Goal: Information Seeking & Learning: Understand process/instructions

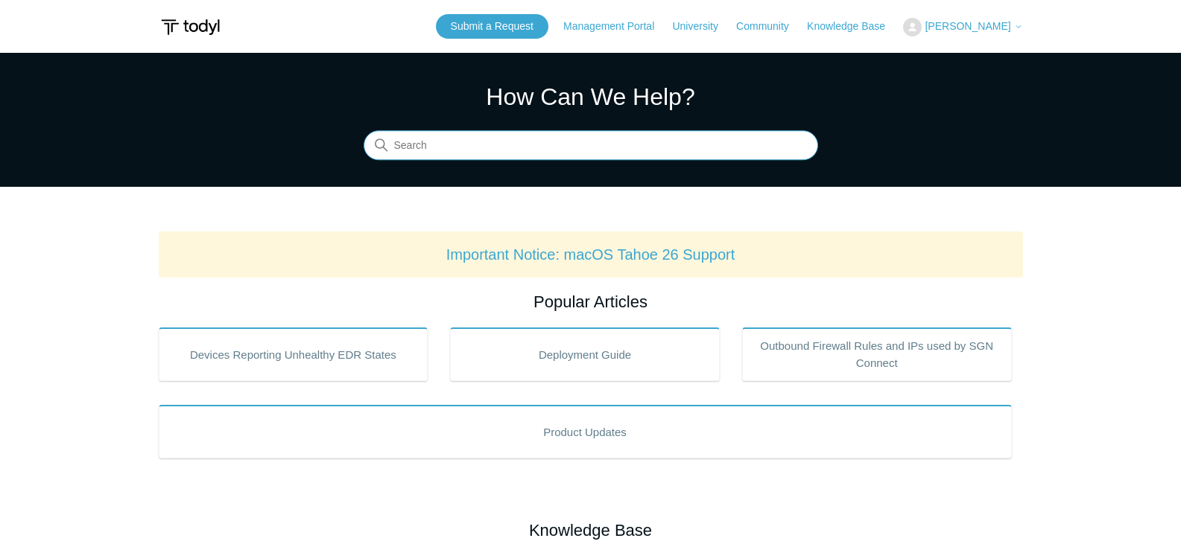
click at [502, 150] on input "Search" at bounding box center [590, 146] width 454 height 30
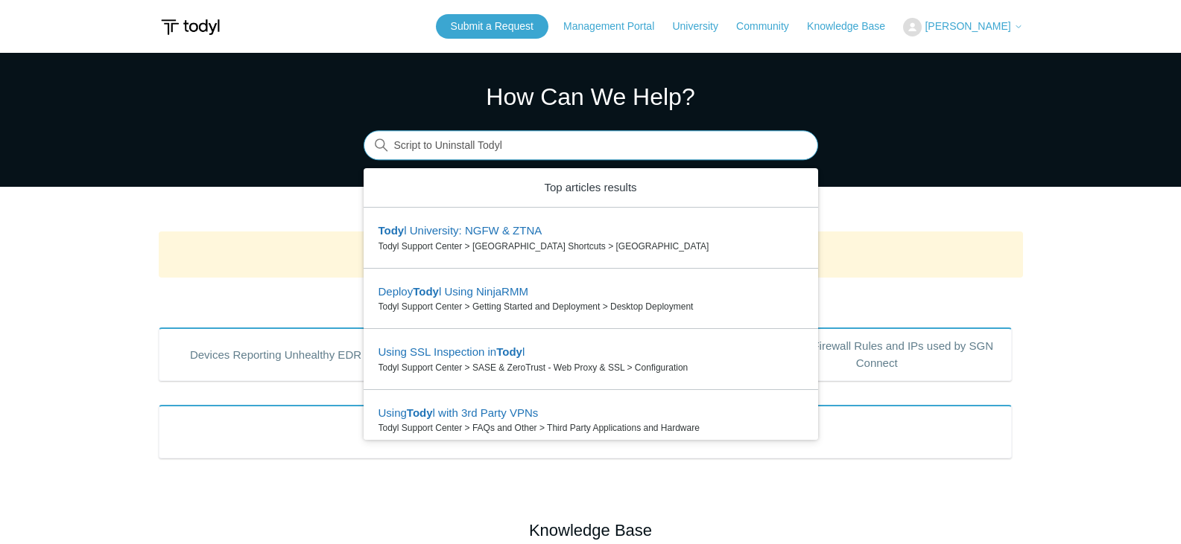
type input "Script to Uninstall Todyl"
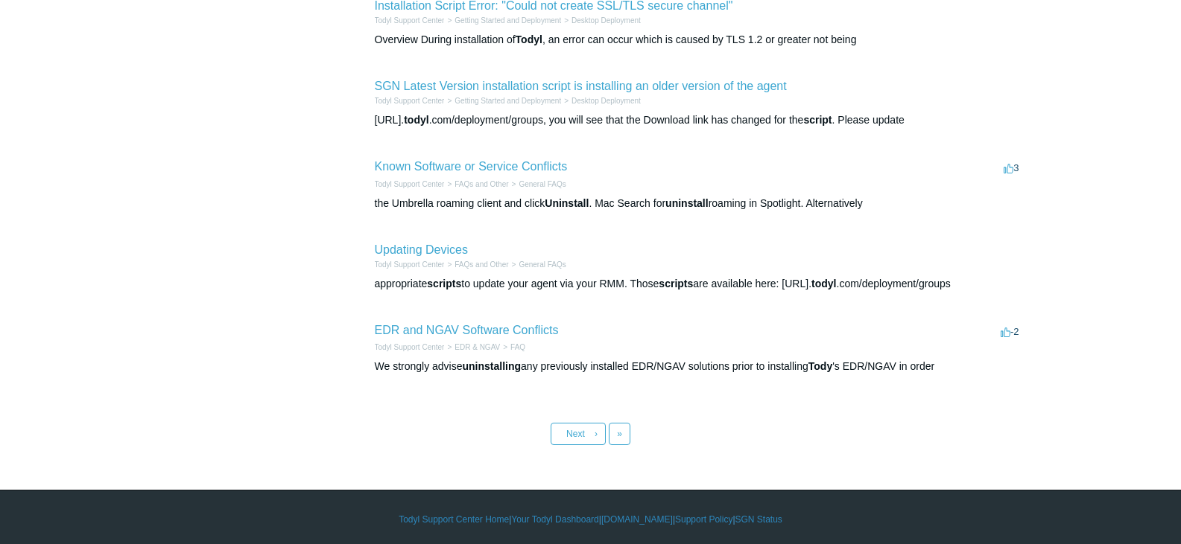
scroll to position [600, 0]
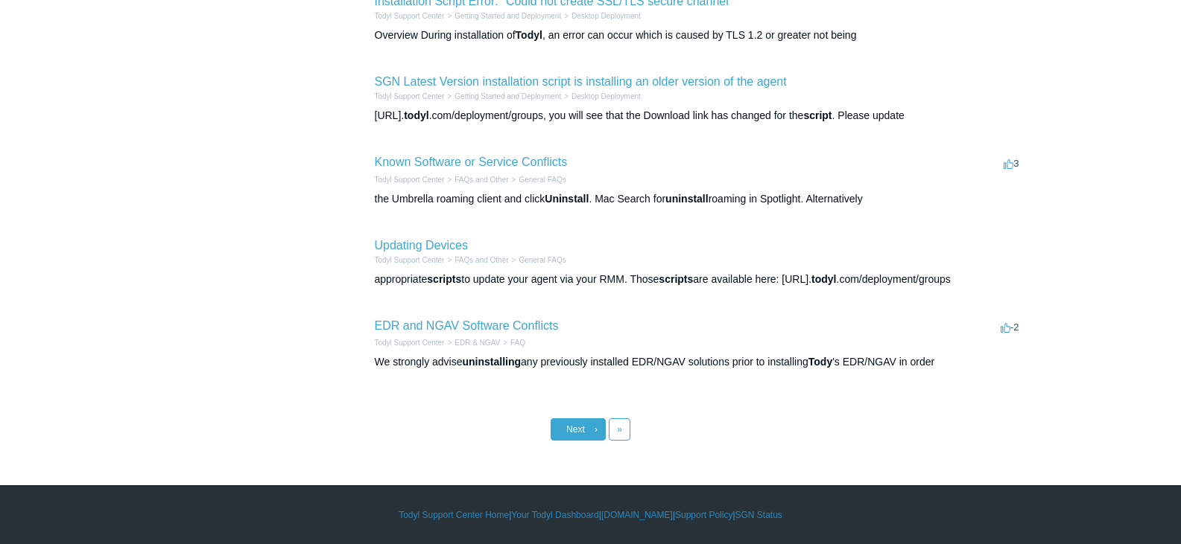
click at [574, 438] on link "Next ›" at bounding box center [577, 430] width 55 height 22
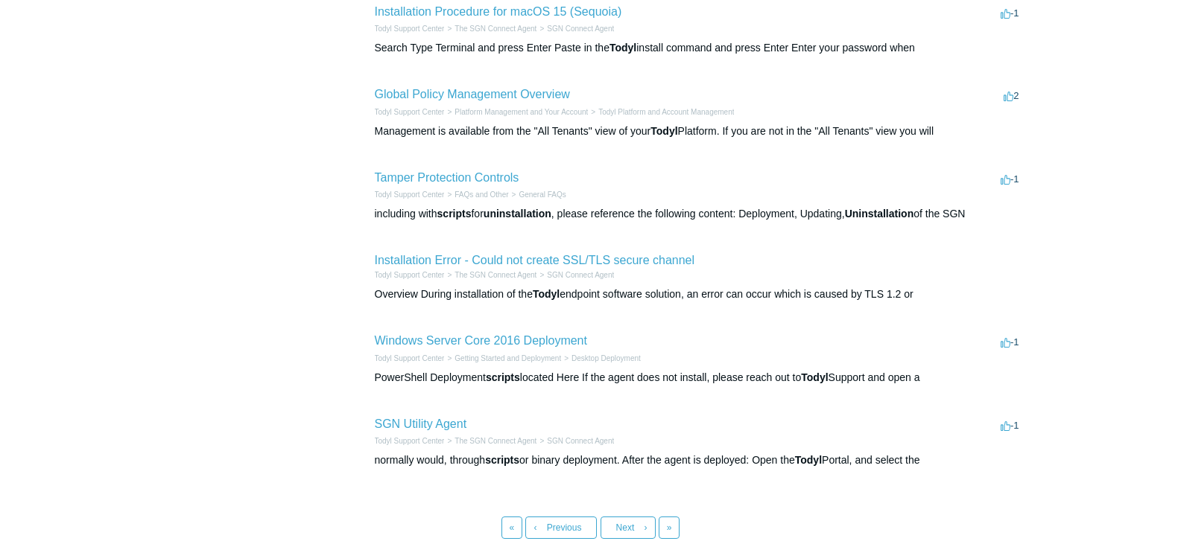
scroll to position [596, 0]
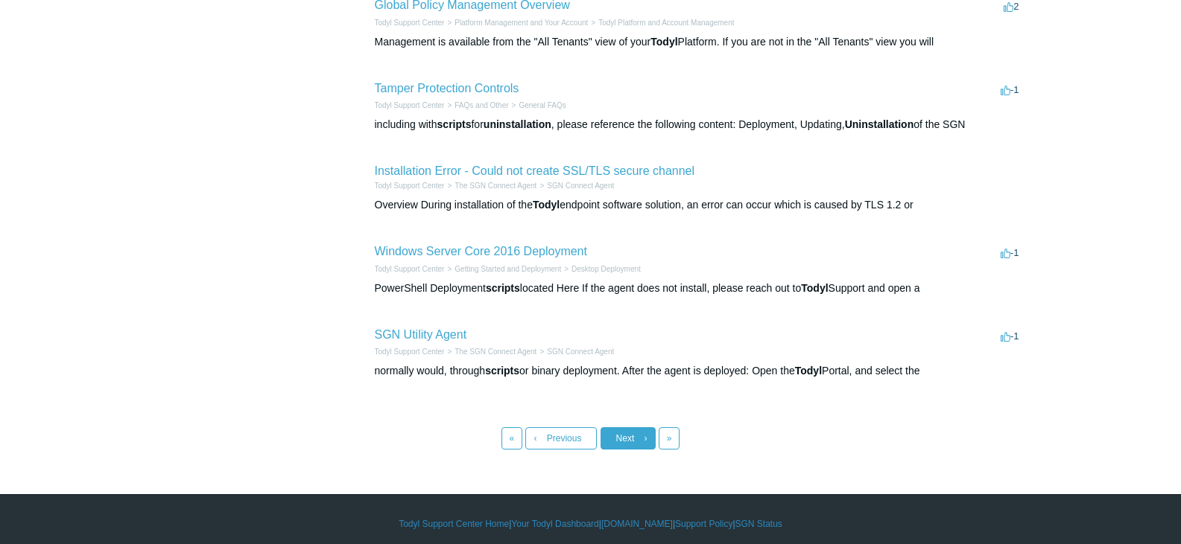
click at [614, 450] on link "Next ›" at bounding box center [627, 439] width 55 height 22
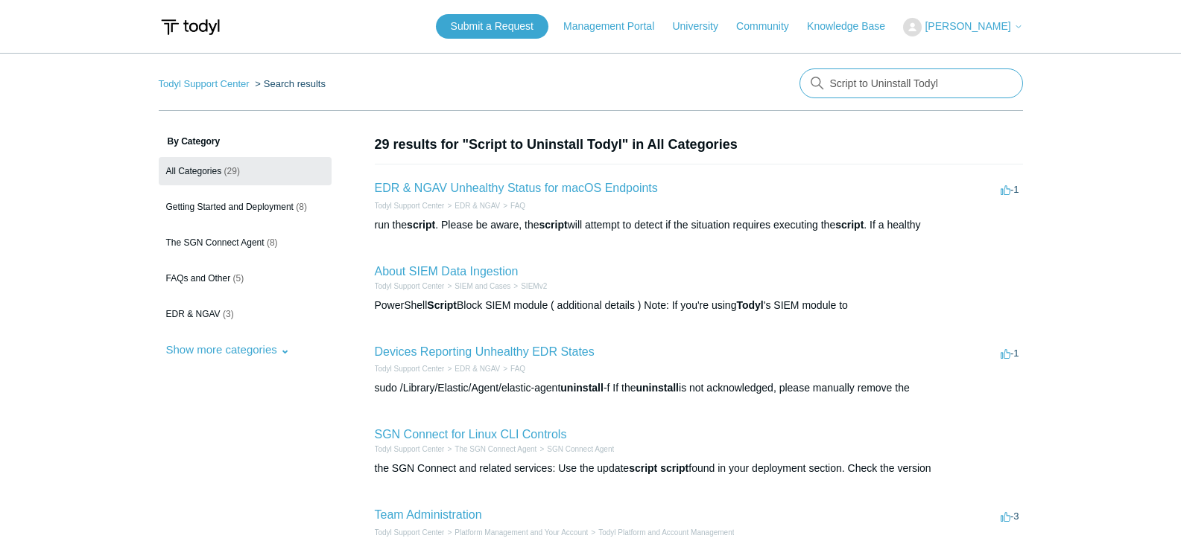
drag, startPoint x: 964, startPoint y: 82, endPoint x: 823, endPoint y: 88, distance: 140.9
click at [823, 88] on div "There are no matching results in this help center. Select Enter to search throu…" at bounding box center [910, 84] width 223 height 30
type input "Uninstall"
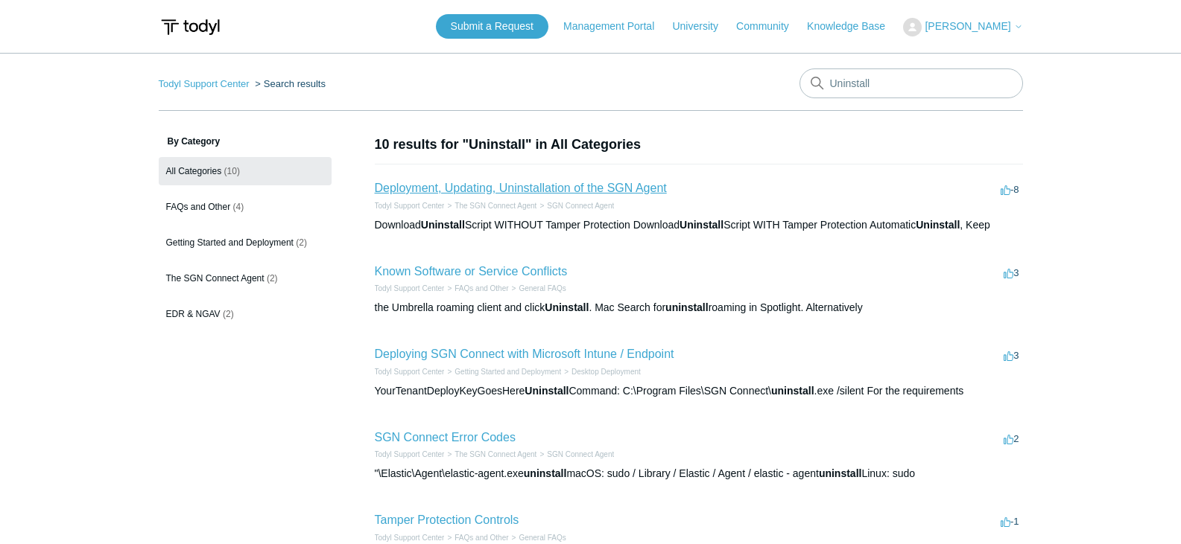
click at [537, 191] on link "Deployment, Updating, Uninstallation of the SGN Agent" at bounding box center [521, 188] width 292 height 13
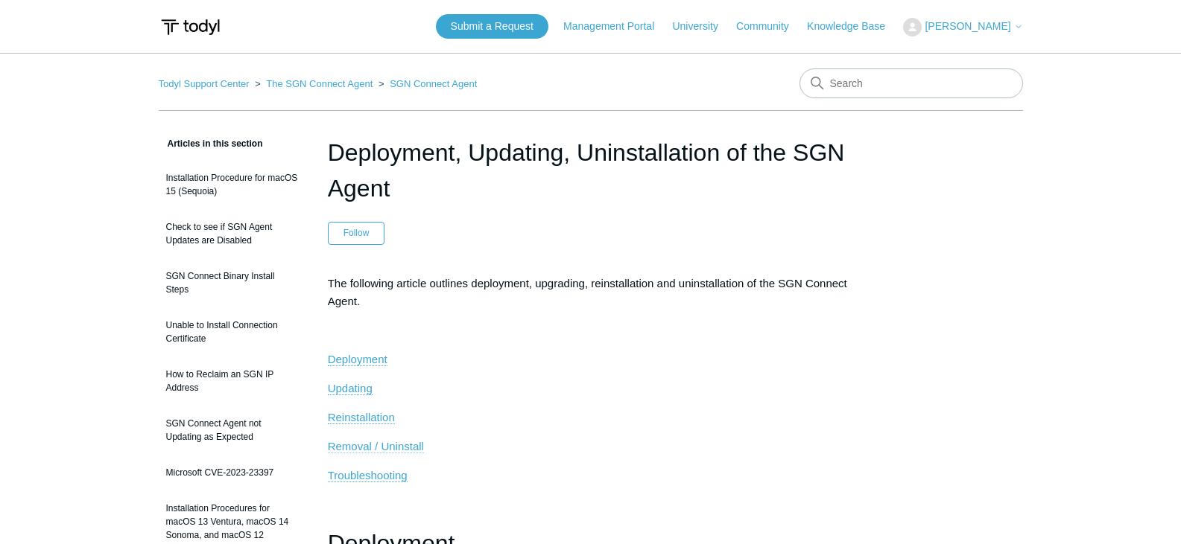
click at [354, 447] on span "Removal / Uninstall" at bounding box center [376, 446] width 96 height 13
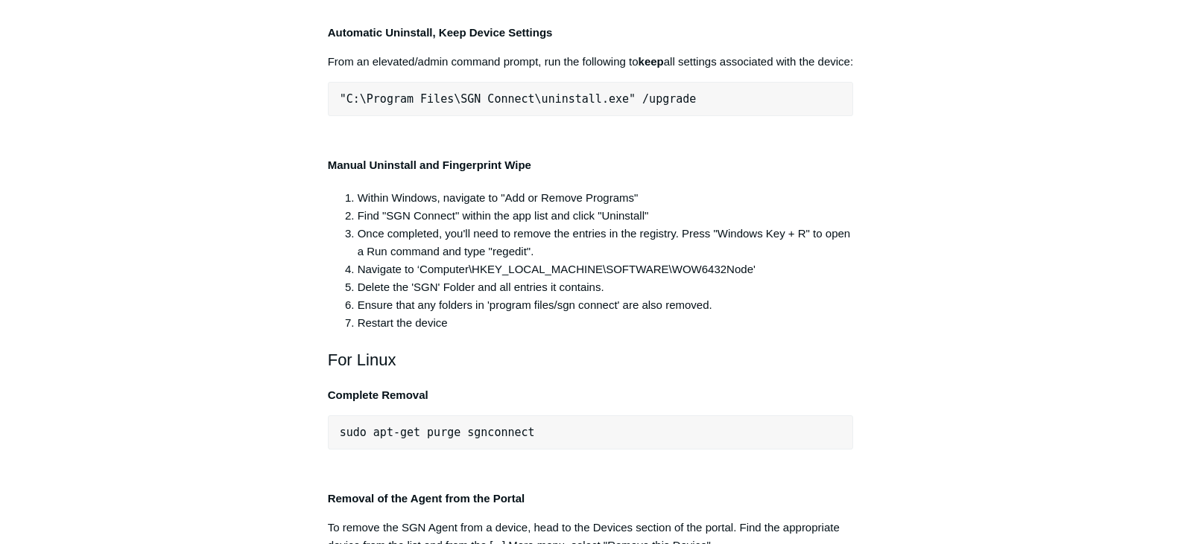
scroll to position [2897, 0]
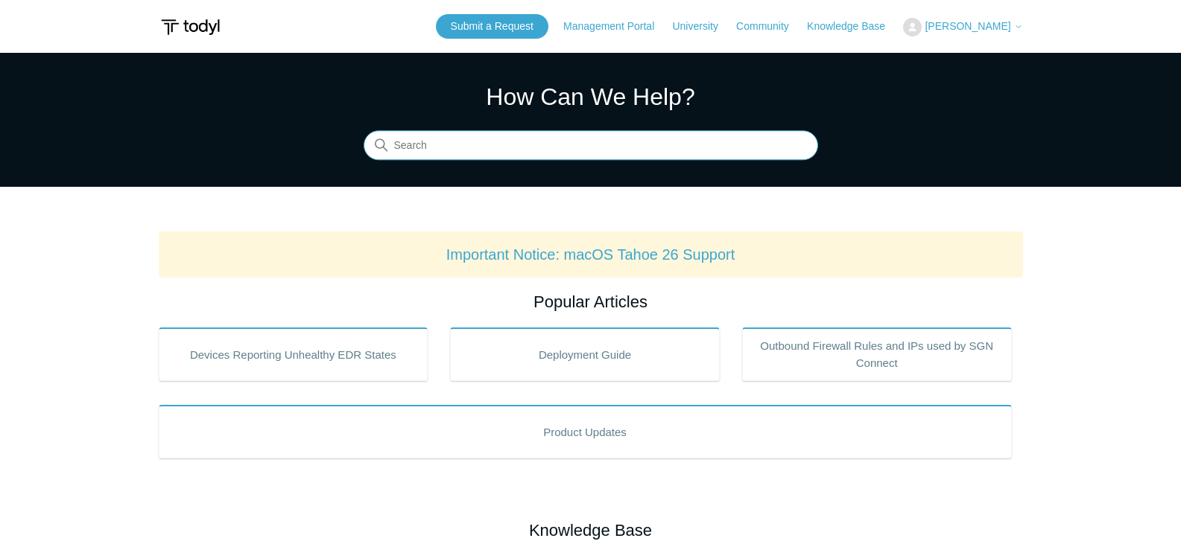
click at [651, 144] on input "Search" at bounding box center [590, 146] width 454 height 30
type input "Uninstall"
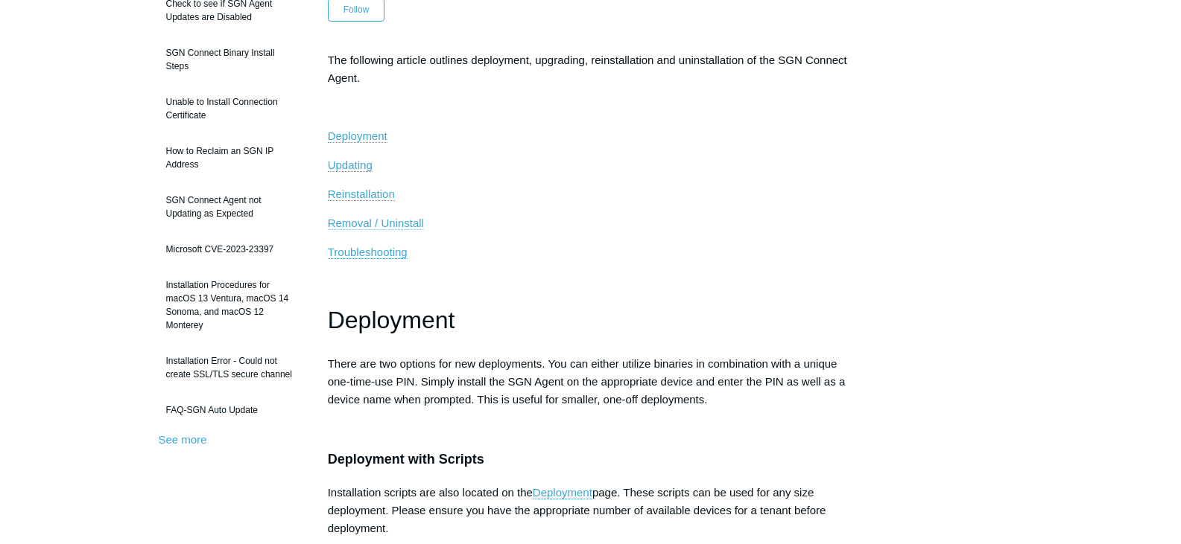
click at [396, 228] on span "Removal / Uninstall" at bounding box center [376, 223] width 96 height 13
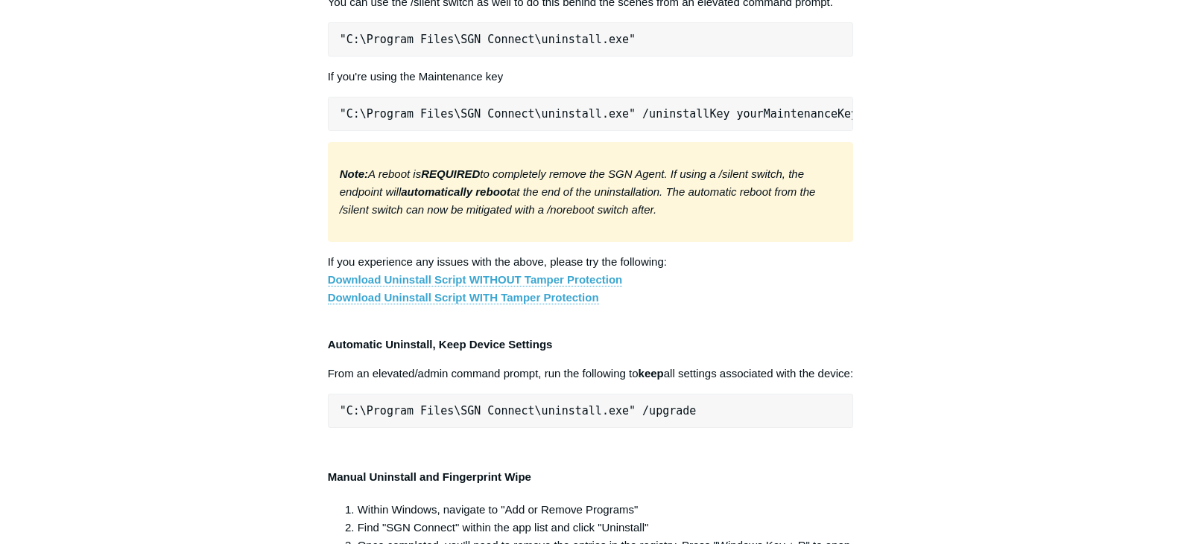
scroll to position [2972, 0]
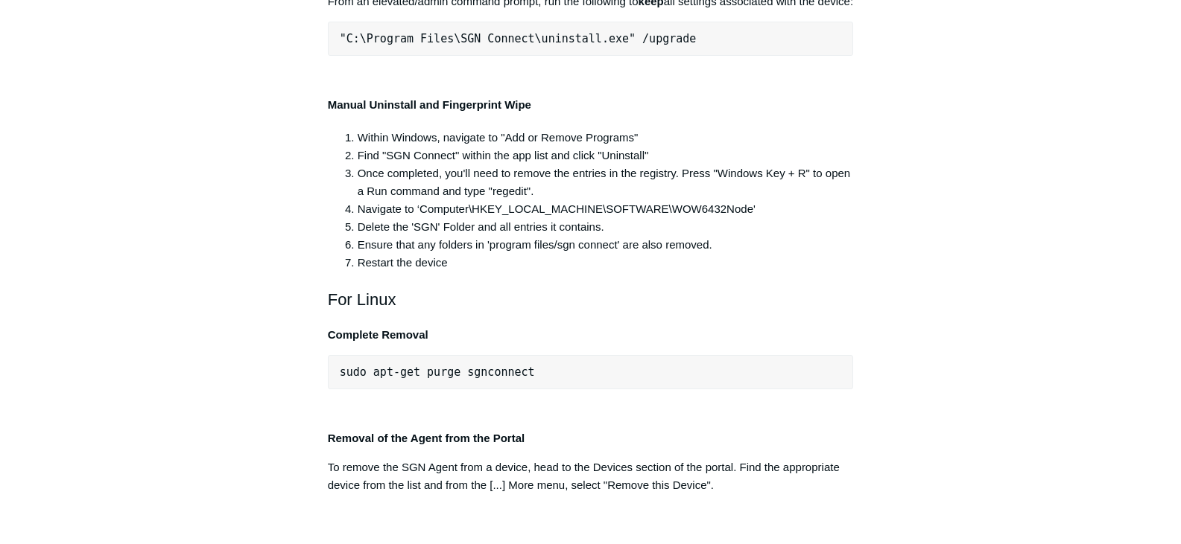
drag, startPoint x: 611, startPoint y: 242, endPoint x: 337, endPoint y: 247, distance: 273.4
copy span ""C:\Program Files\SGN Connect\uninstall.exe""
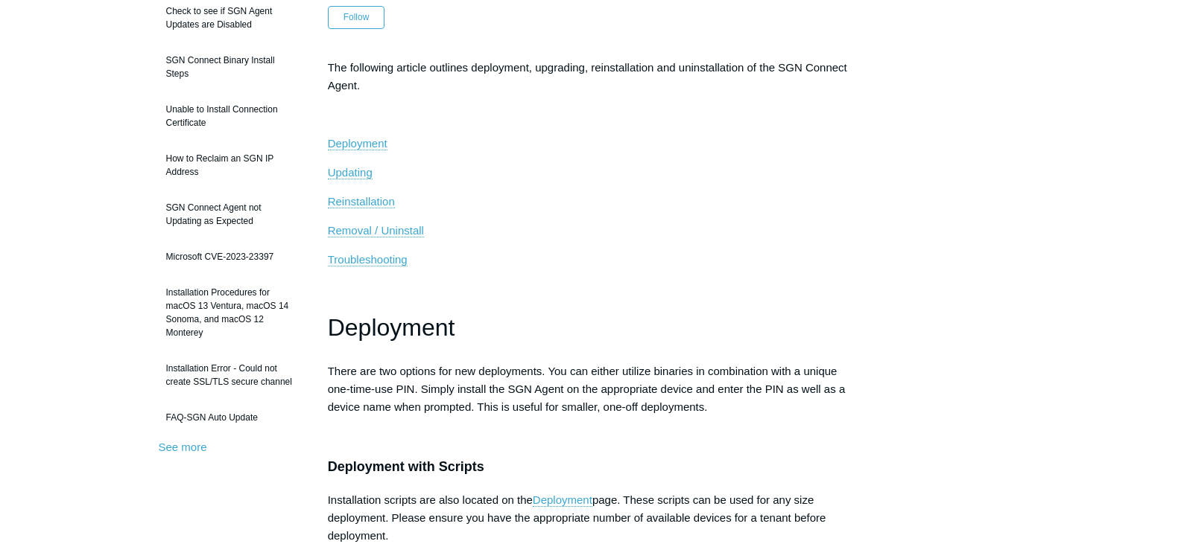
scroll to position [0, 0]
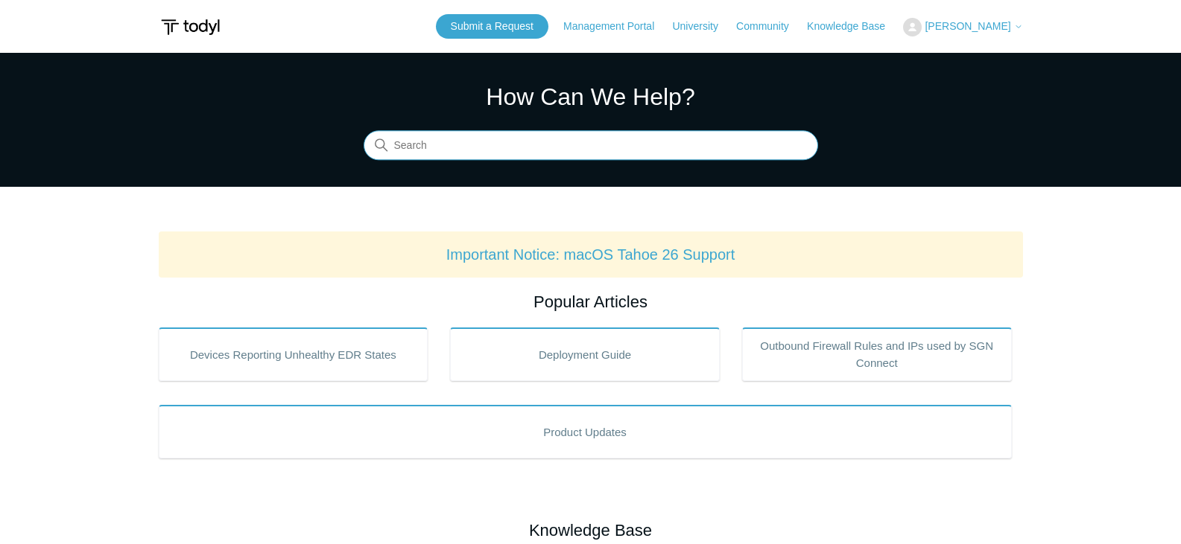
click at [537, 138] on input "Search" at bounding box center [590, 146] width 454 height 30
type input "Does removing a device from the Todyl portal send an uninstallation command"
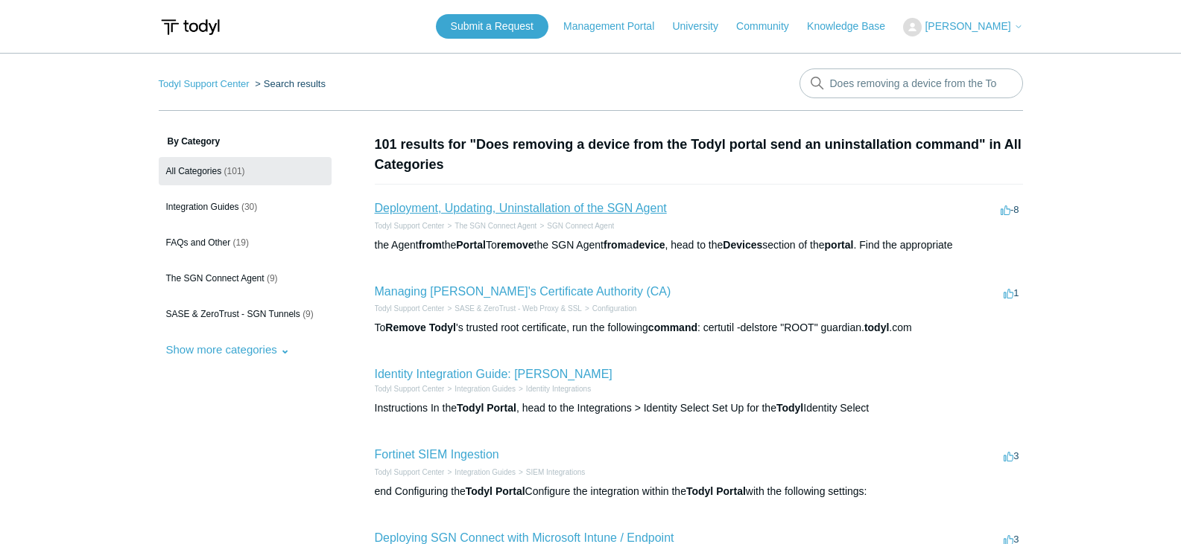
click at [541, 207] on link "Deployment, Updating, Uninstallation of the SGN Agent" at bounding box center [521, 208] width 292 height 13
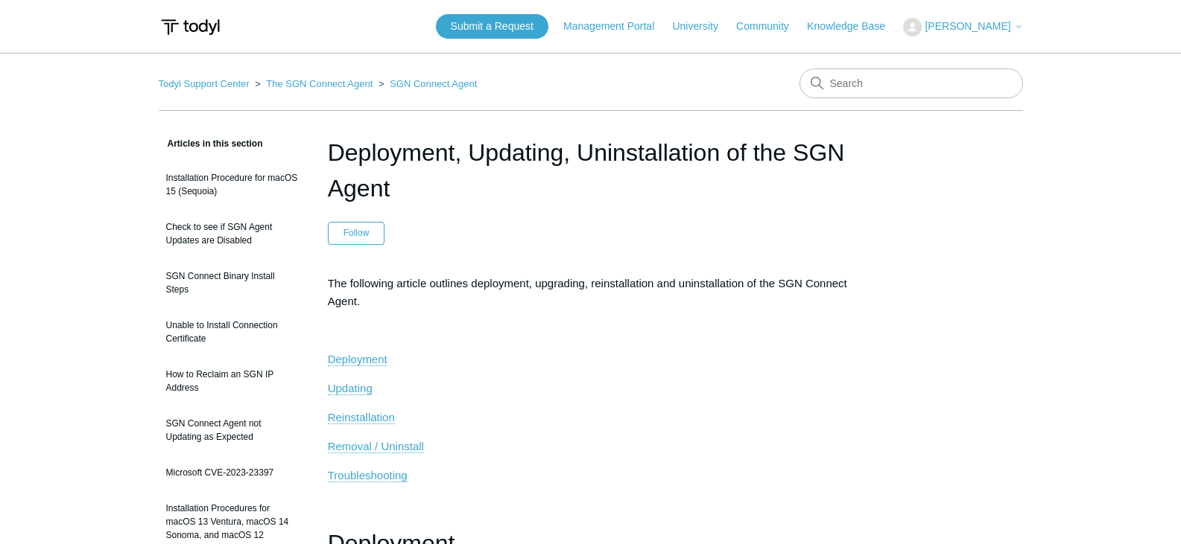
click at [1019, 28] on icon at bounding box center [1018, 26] width 9 height 9
click at [970, 92] on link "Sign out" at bounding box center [975, 85] width 145 height 26
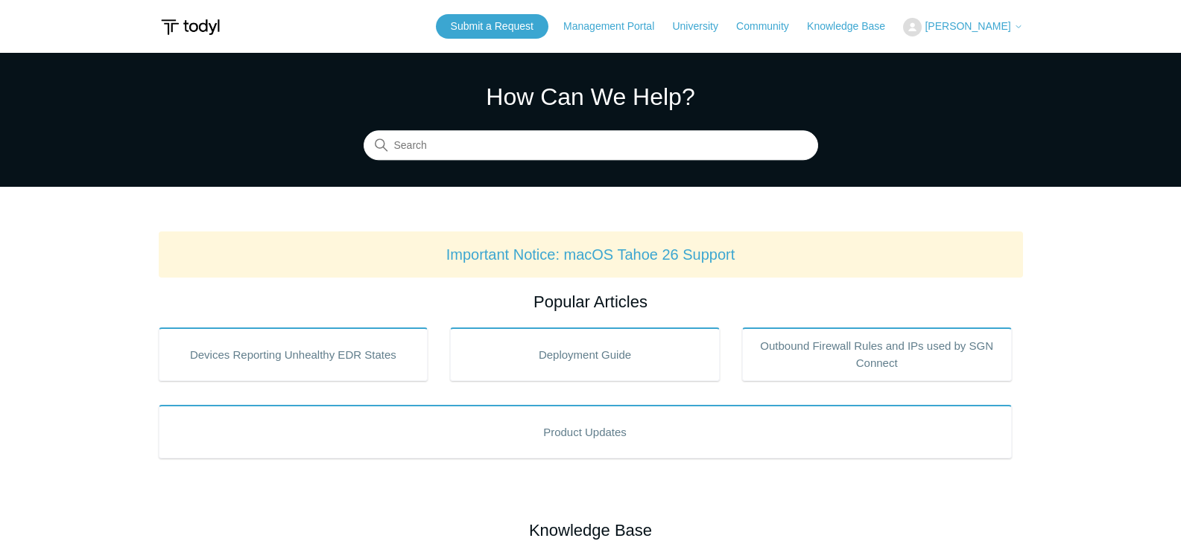
click at [990, 19] on button "[PERSON_NAME]" at bounding box center [962, 27] width 119 height 19
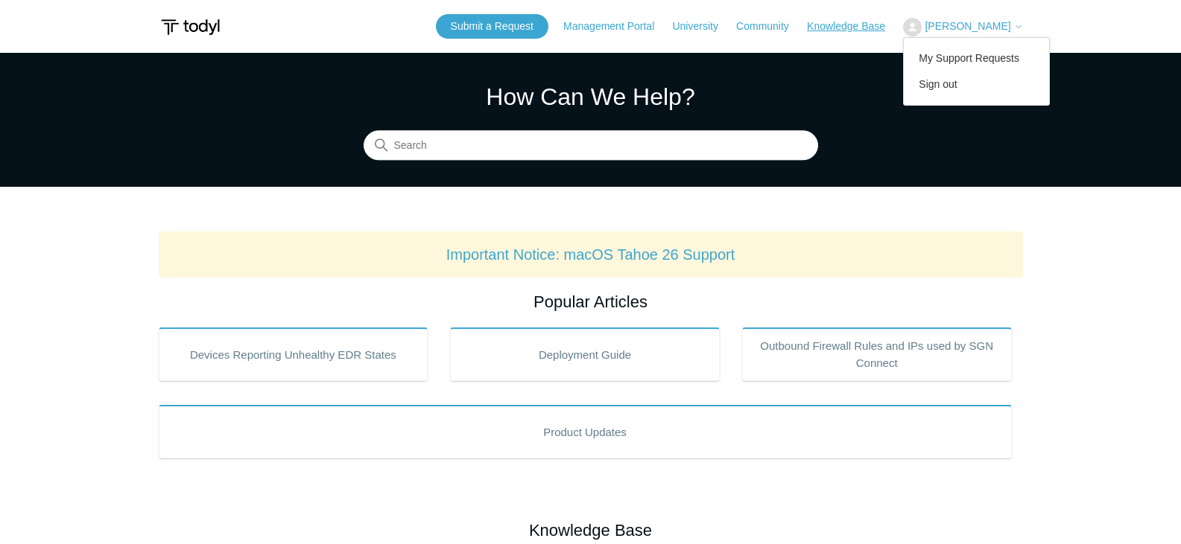
click at [851, 21] on link "Knowledge Base" at bounding box center [853, 27] width 93 height 16
